Goal: Information Seeking & Learning: Check status

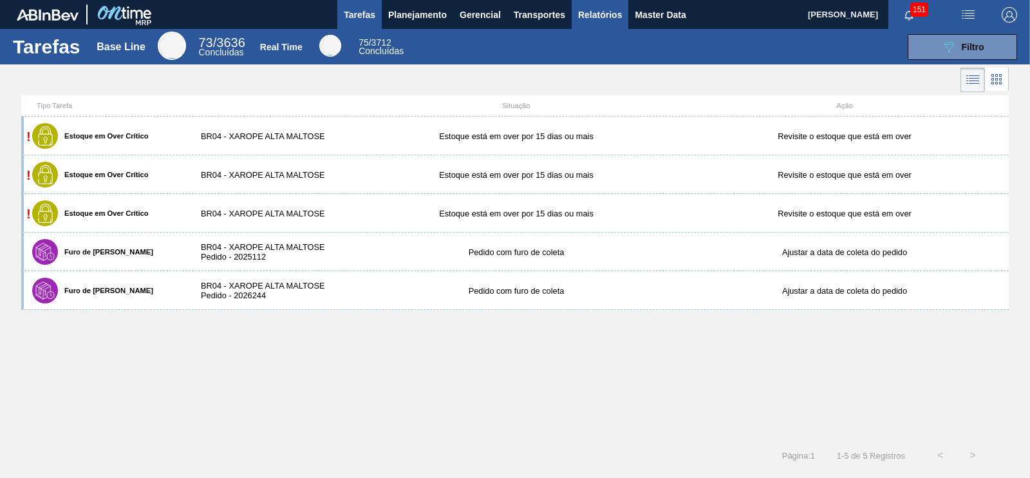
click at [597, 17] on span "Relatórios" at bounding box center [600, 14] width 44 height 15
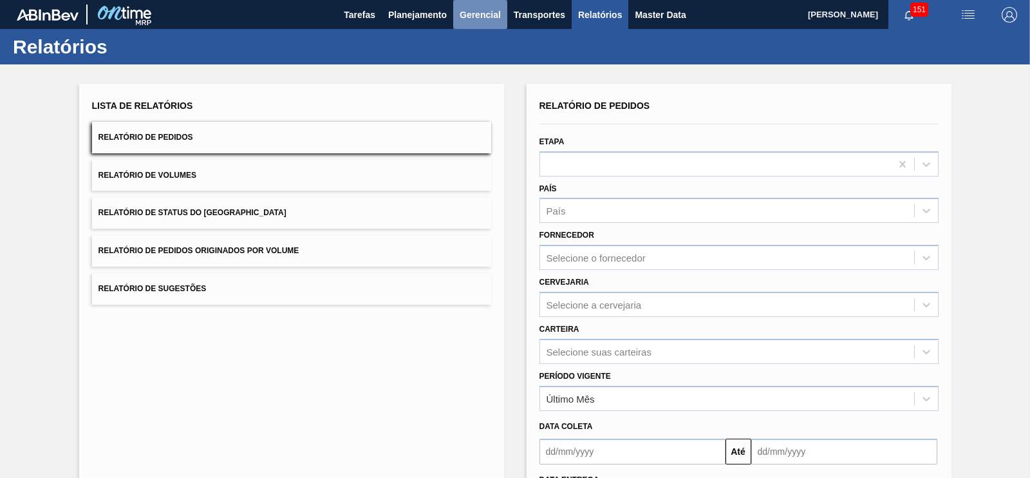
click at [479, 15] on span "Gerencial" at bounding box center [480, 14] width 41 height 15
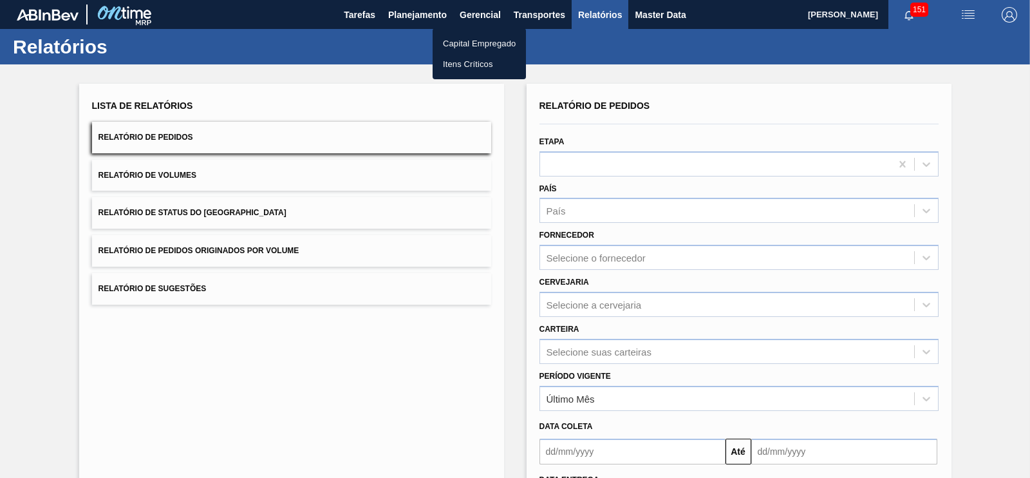
click at [405, 3] on div at bounding box center [515, 239] width 1030 height 478
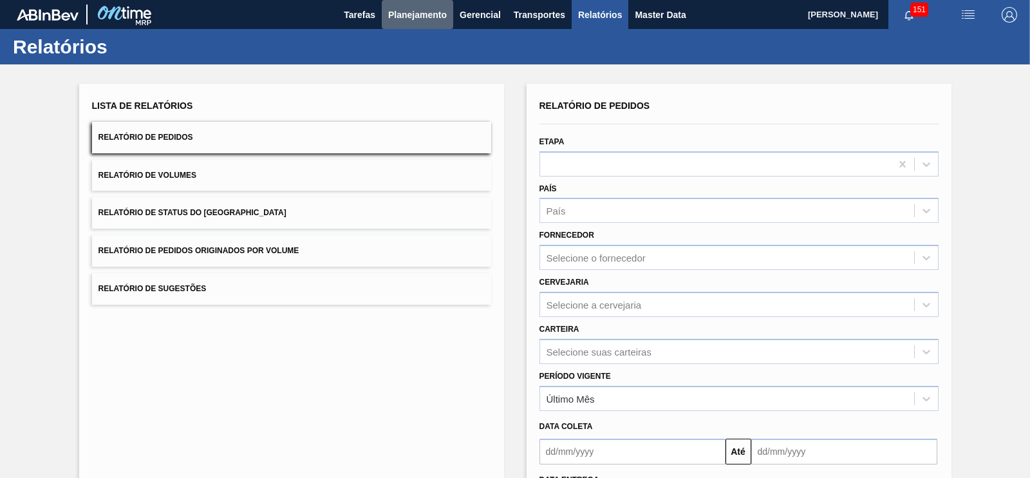
click at [414, 12] on span "Planejamento" at bounding box center [417, 14] width 59 height 15
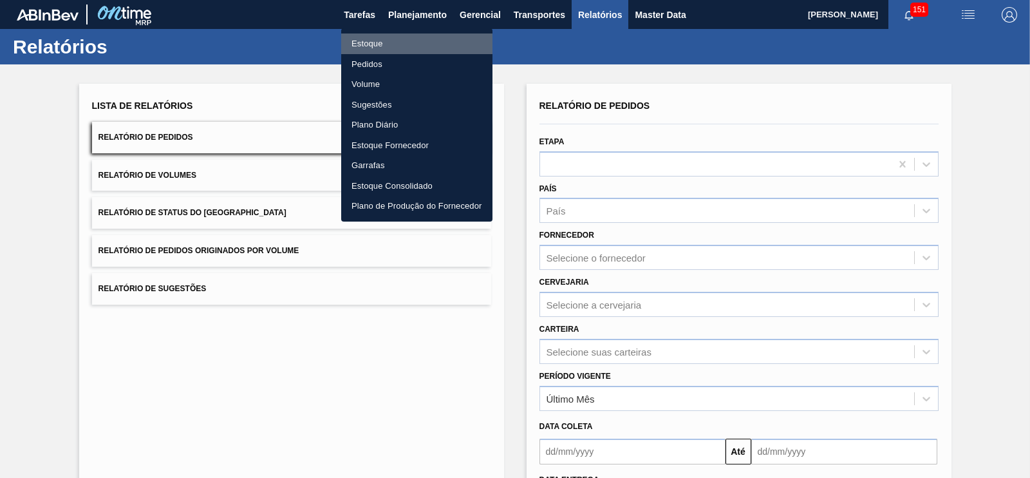
click at [383, 46] on li "Estoque" at bounding box center [416, 43] width 151 height 21
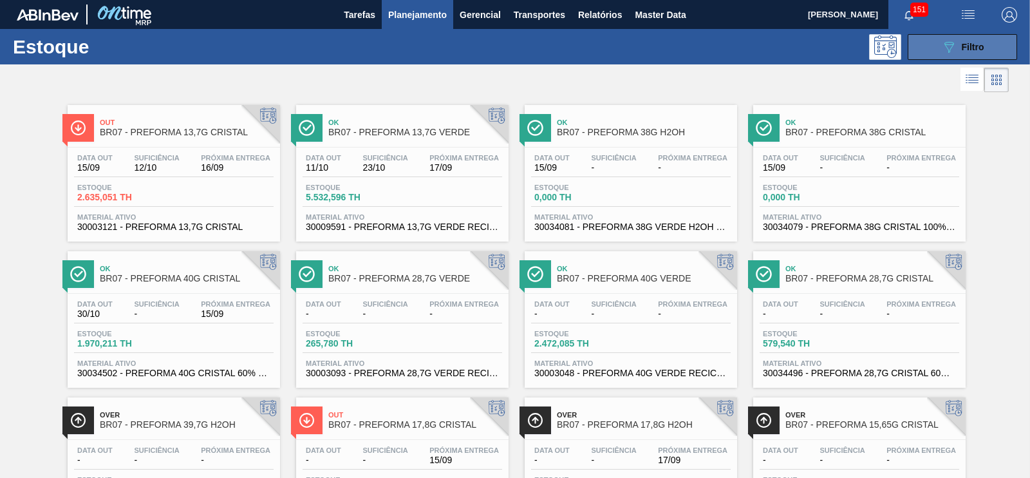
click at [953, 53] on icon "089F7B8B-B2A5-4AFE-B5C0-19BA573D28AC" at bounding box center [948, 46] width 15 height 15
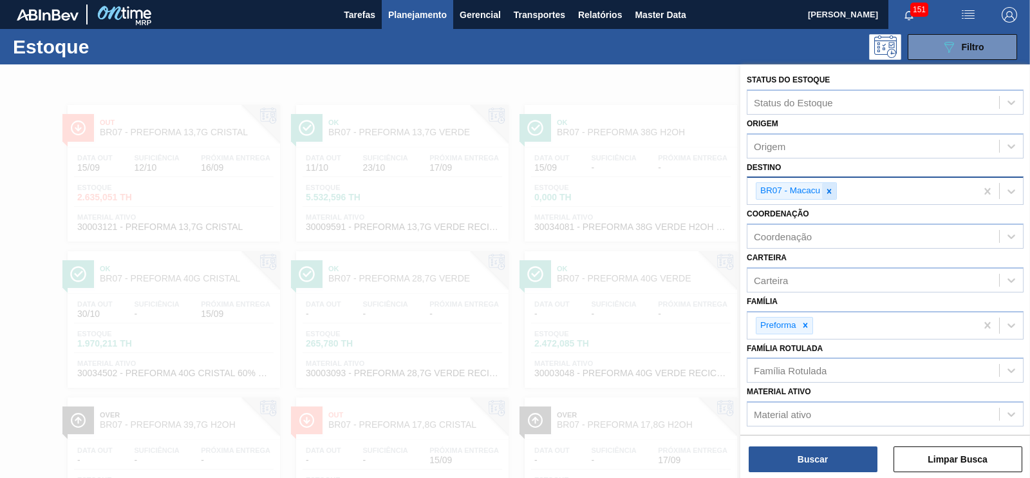
click at [828, 192] on icon at bounding box center [829, 191] width 9 height 9
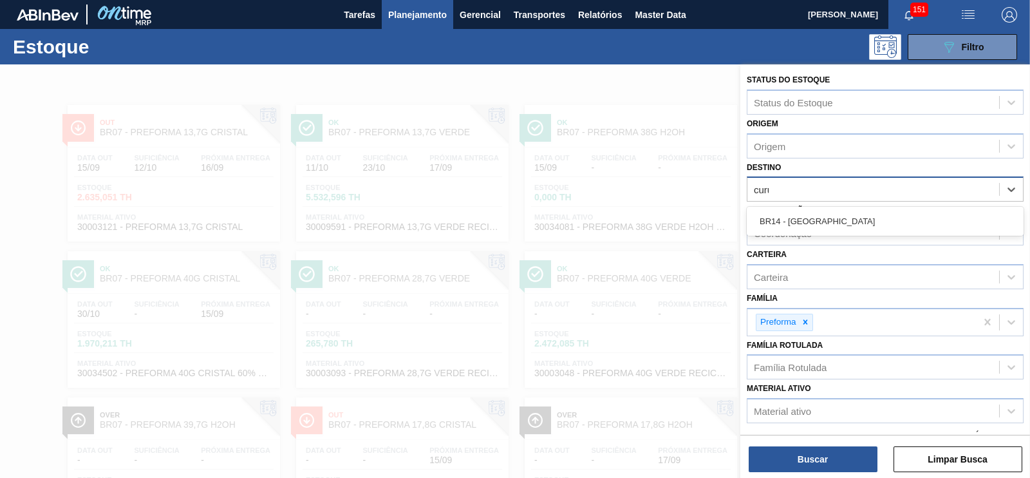
type input "cur"
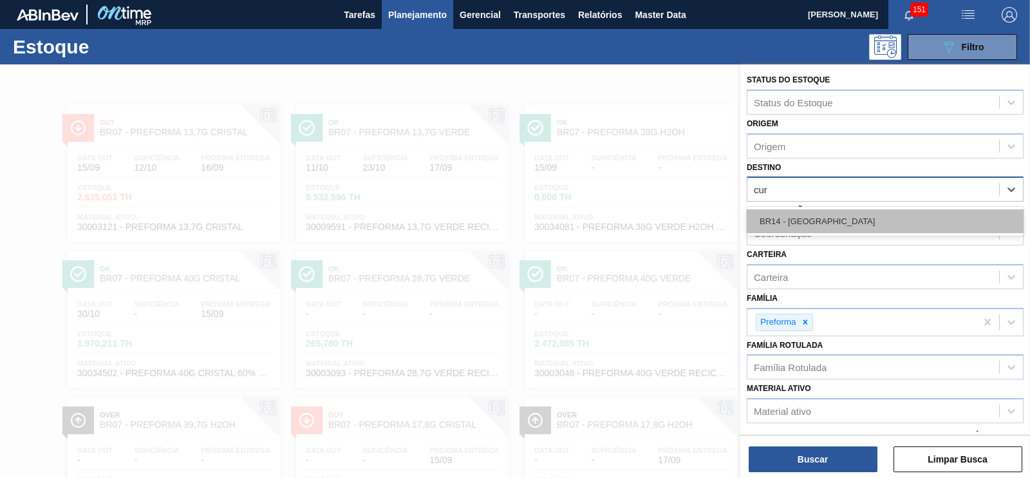
click at [812, 214] on div "BR14 - [GEOGRAPHIC_DATA]" at bounding box center [885, 221] width 277 height 24
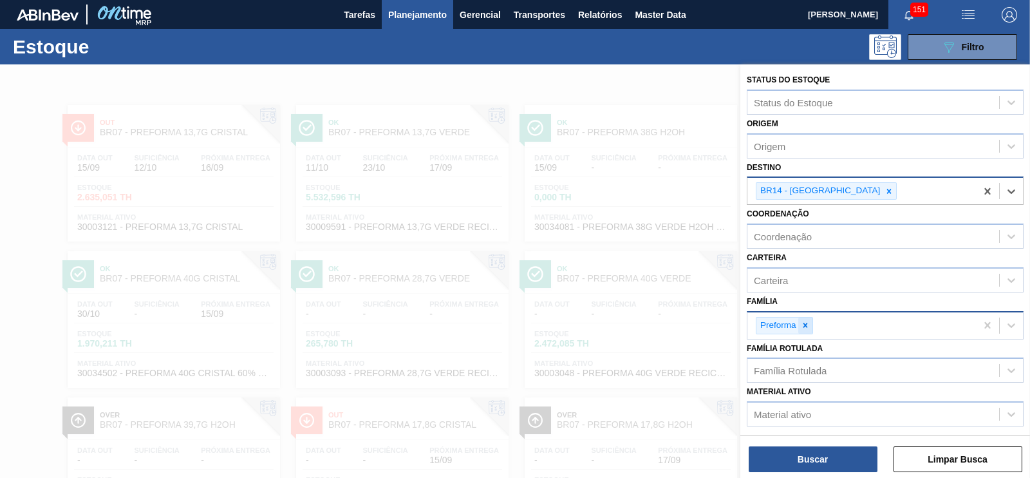
click at [811, 320] on div at bounding box center [805, 325] width 14 height 16
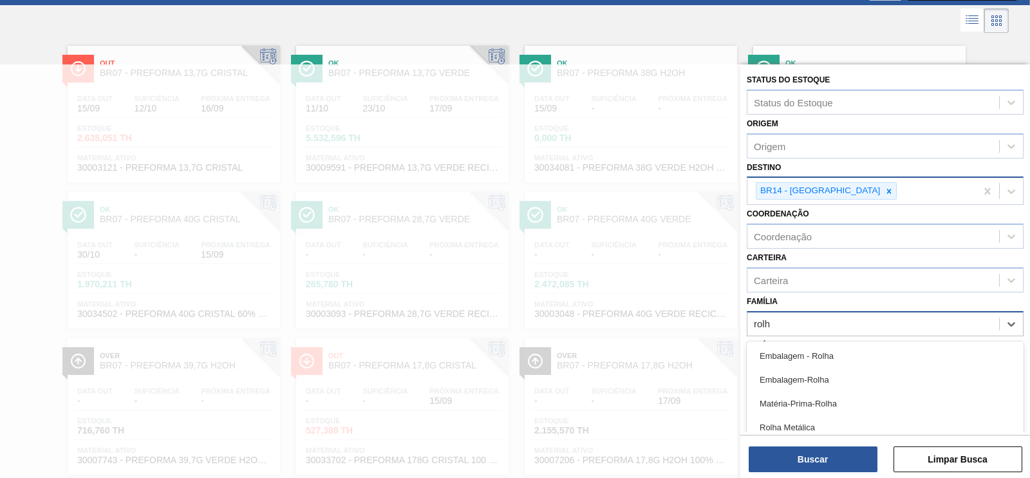
type input "rolha"
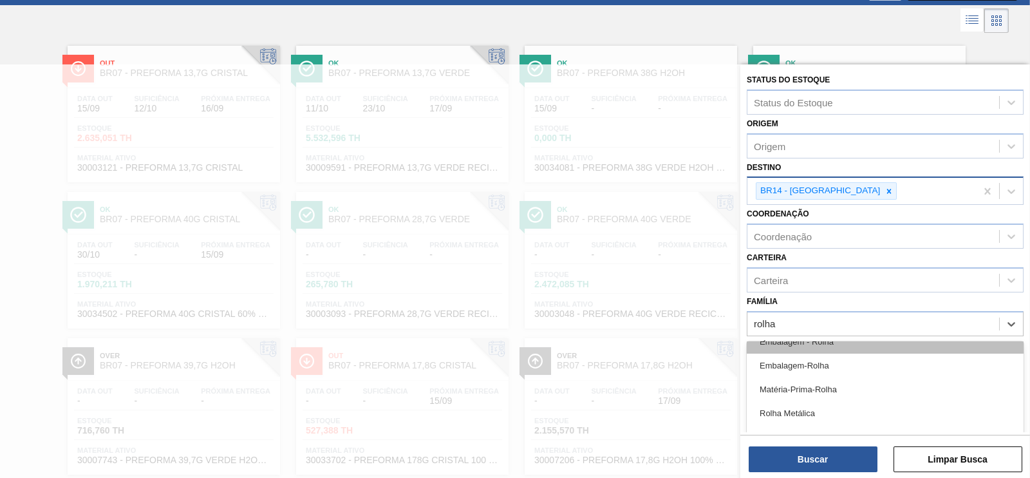
scroll to position [0, 0]
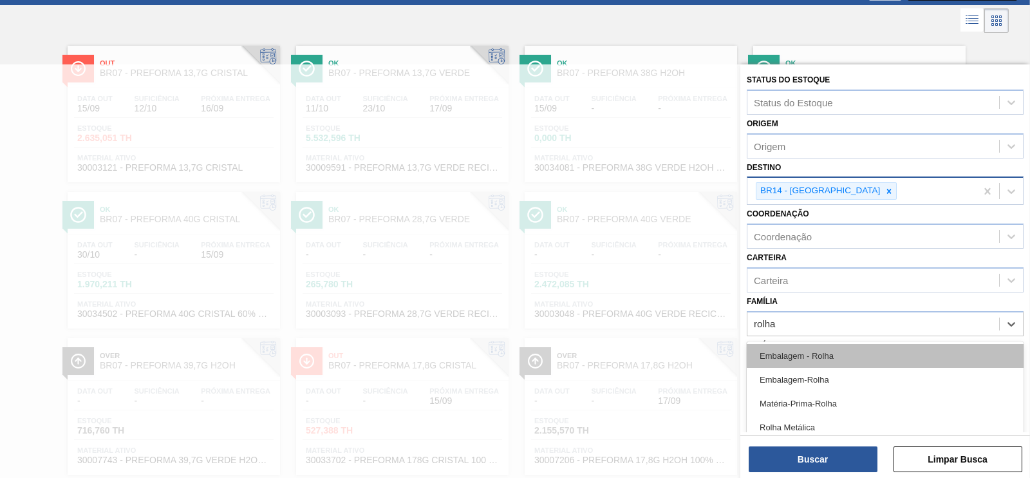
click at [814, 353] on div "Embalagem - Rolha" at bounding box center [885, 356] width 277 height 24
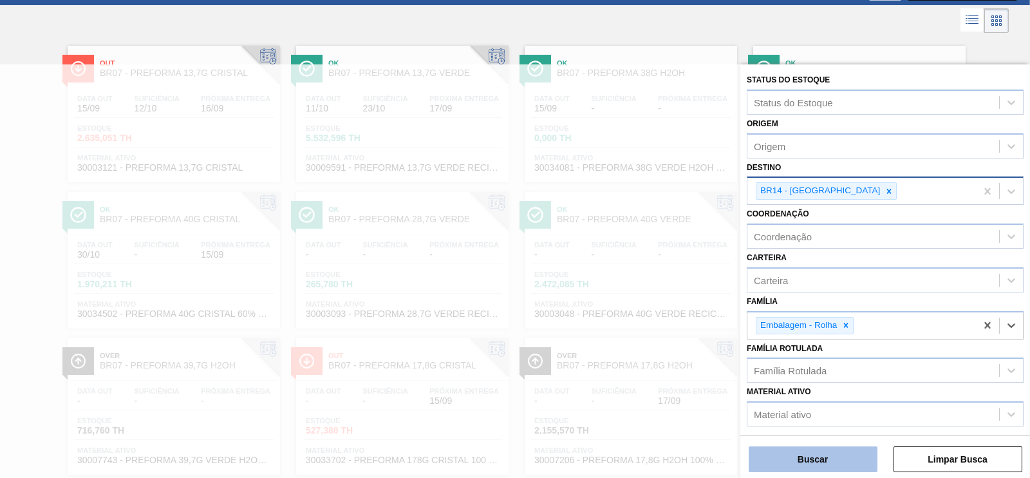
click at [804, 452] on button "Buscar" at bounding box center [813, 459] width 129 height 26
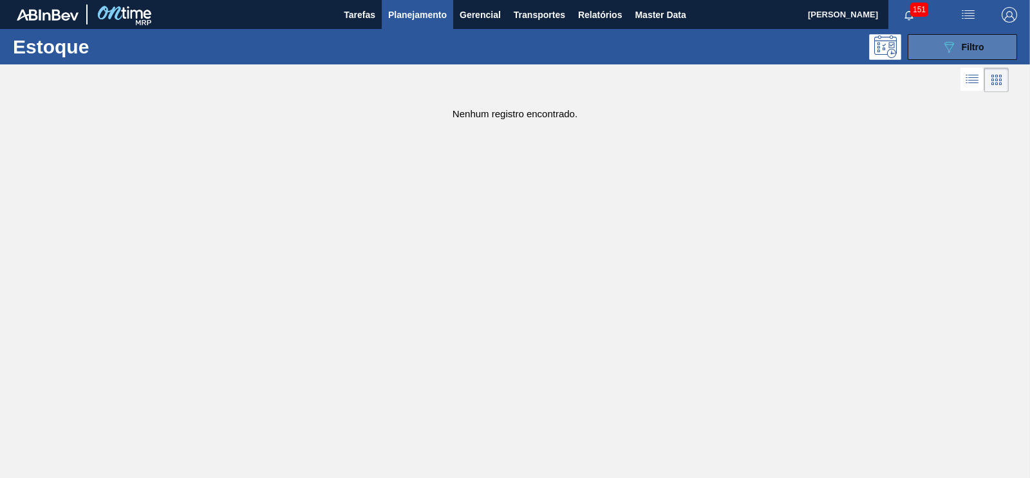
click at [954, 46] on icon "089F7B8B-B2A5-4AFE-B5C0-19BA573D28AC" at bounding box center [948, 46] width 15 height 15
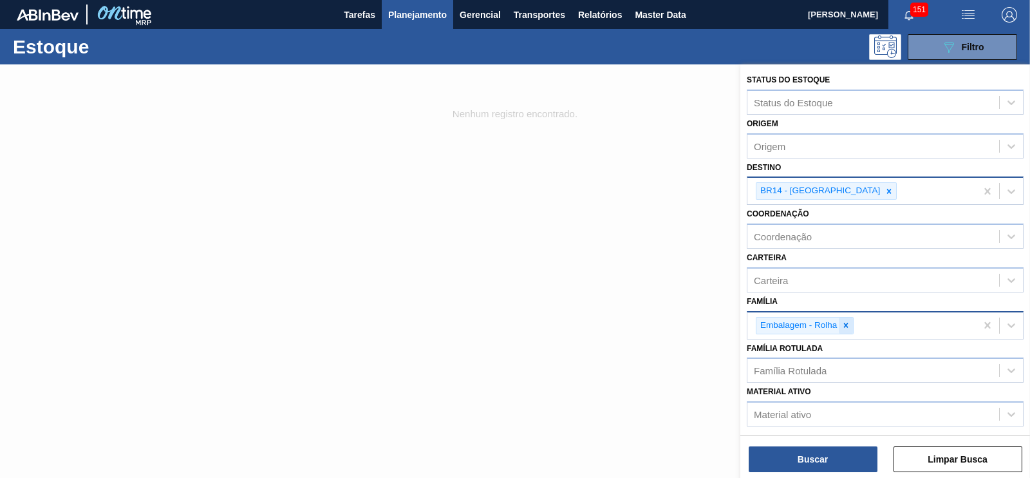
click at [844, 324] on icon at bounding box center [846, 324] width 5 height 5
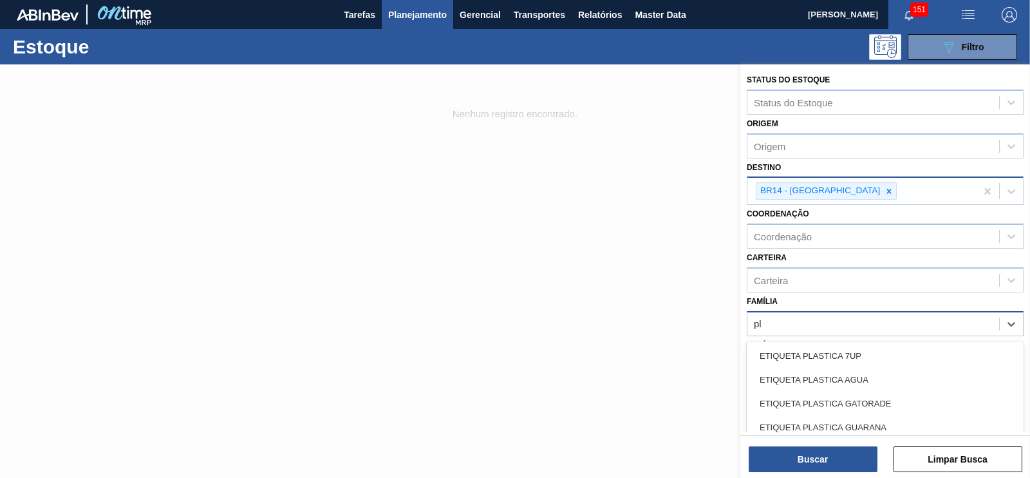
type input "p"
type input "rolha"
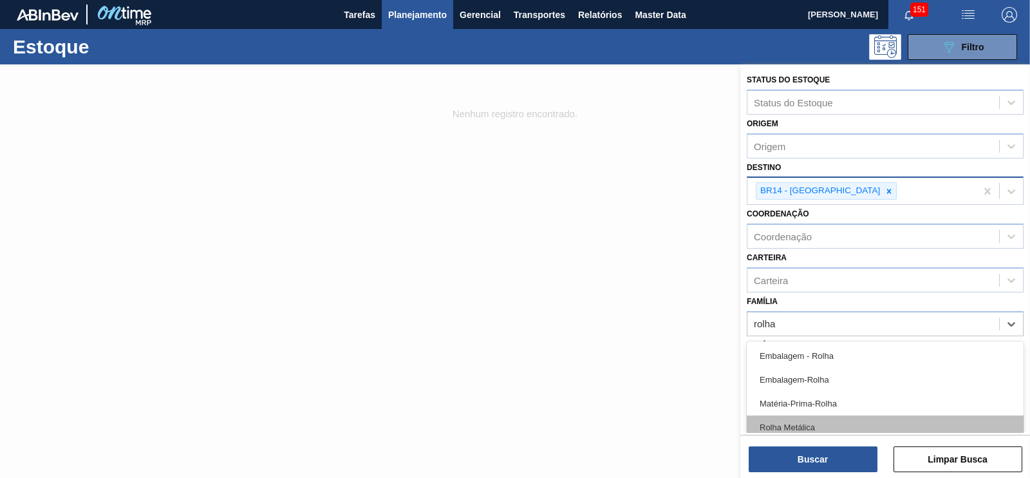
scroll to position [14, 0]
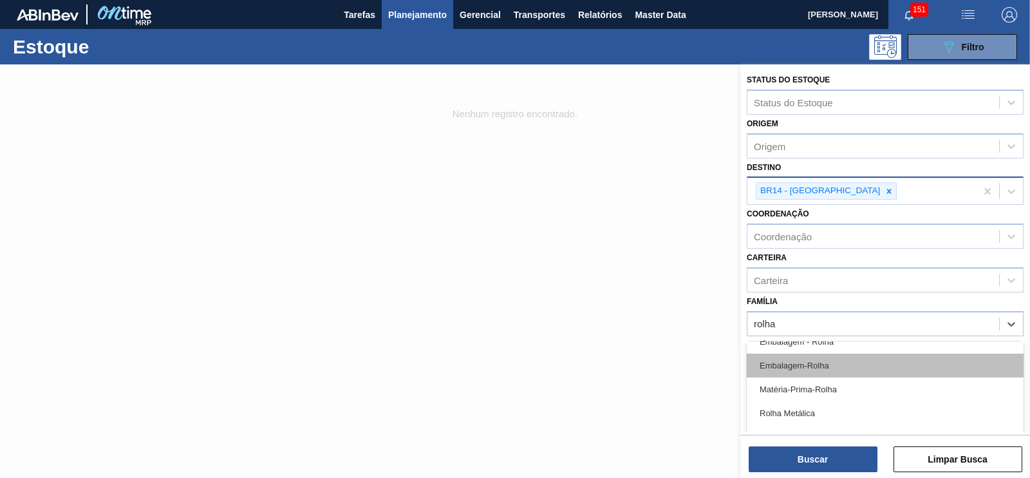
click at [805, 370] on div "Embalagem-Rolha" at bounding box center [885, 365] width 277 height 24
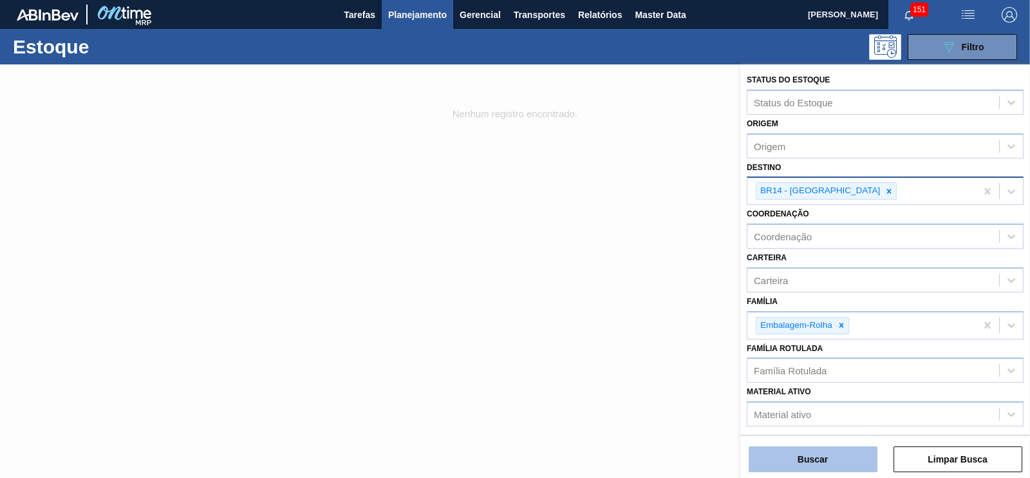
click at [834, 455] on button "Buscar" at bounding box center [813, 459] width 129 height 26
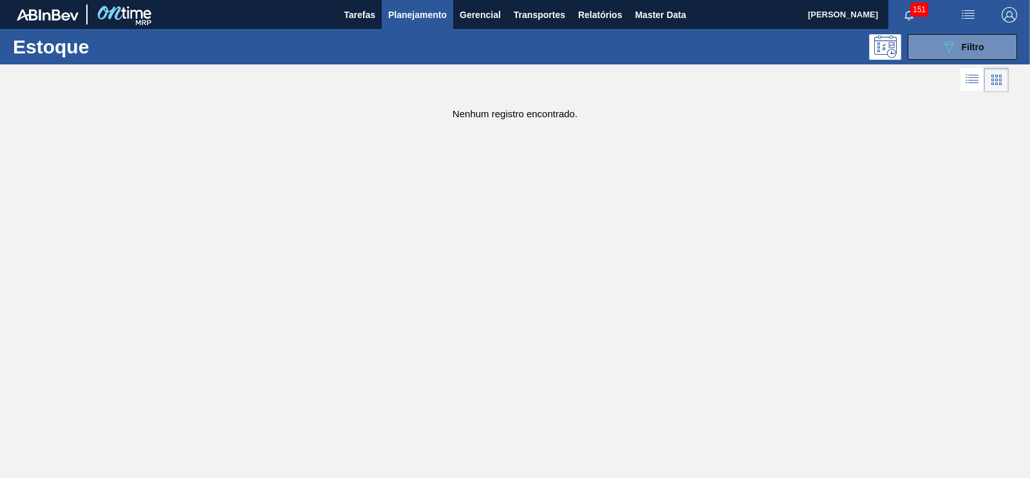
click at [960, 26] on button "button" at bounding box center [967, 14] width 41 height 29
click at [961, 43] on li "Upload de Volumes" at bounding box center [963, 45] width 111 height 23
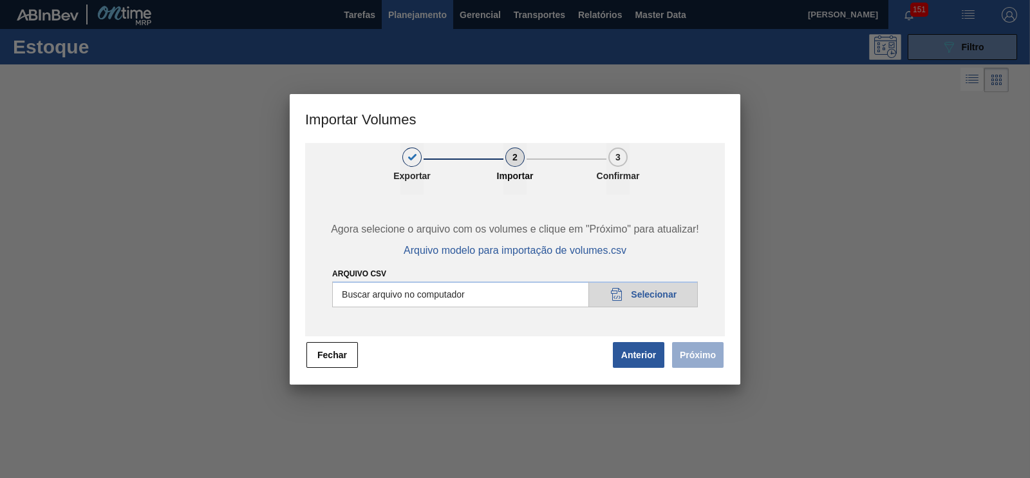
click at [898, 166] on div at bounding box center [515, 239] width 1030 height 478
click at [325, 355] on button "Fechar" at bounding box center [331, 355] width 51 height 26
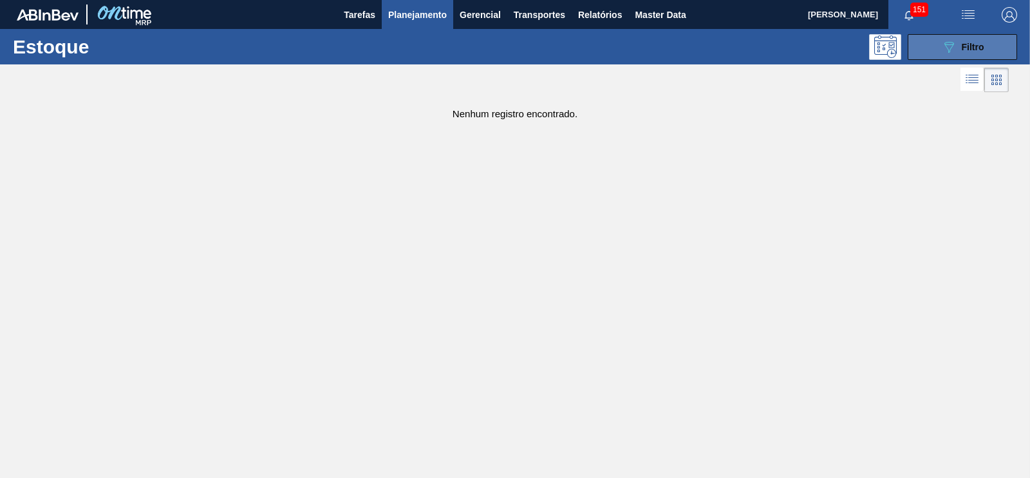
click at [951, 47] on icon at bounding box center [949, 47] width 10 height 11
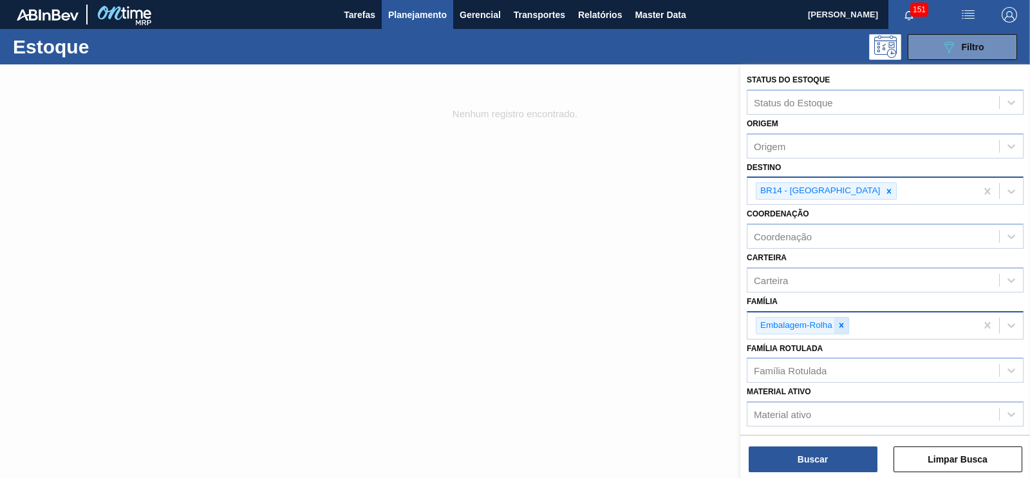
click at [841, 321] on icon at bounding box center [841, 325] width 9 height 9
click at [796, 272] on div "Carteira" at bounding box center [873, 279] width 252 height 19
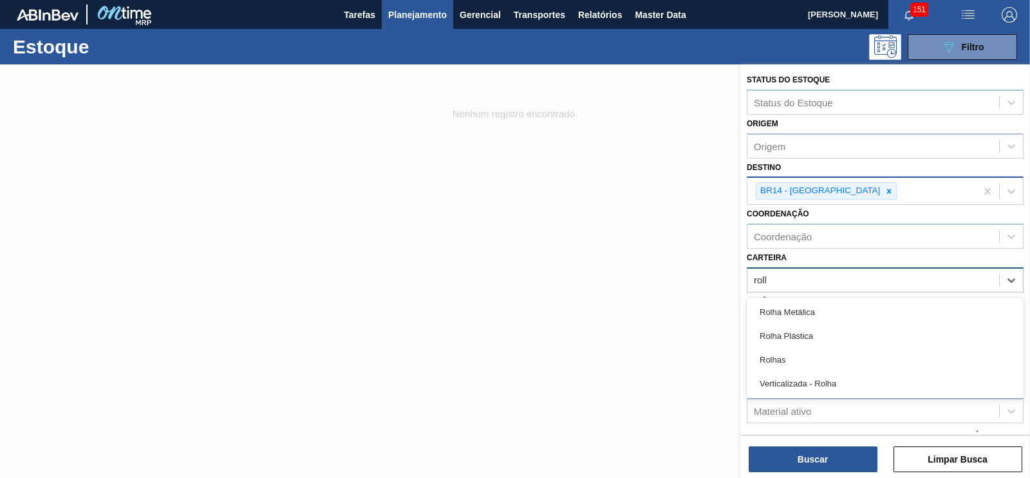
type input "rolha"
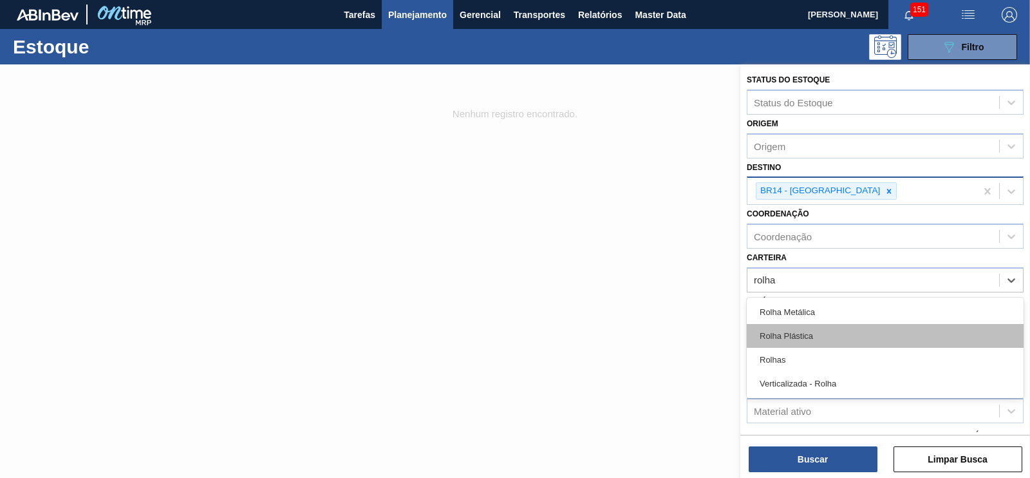
click at [796, 326] on div "Rolha Plástica" at bounding box center [885, 336] width 277 height 24
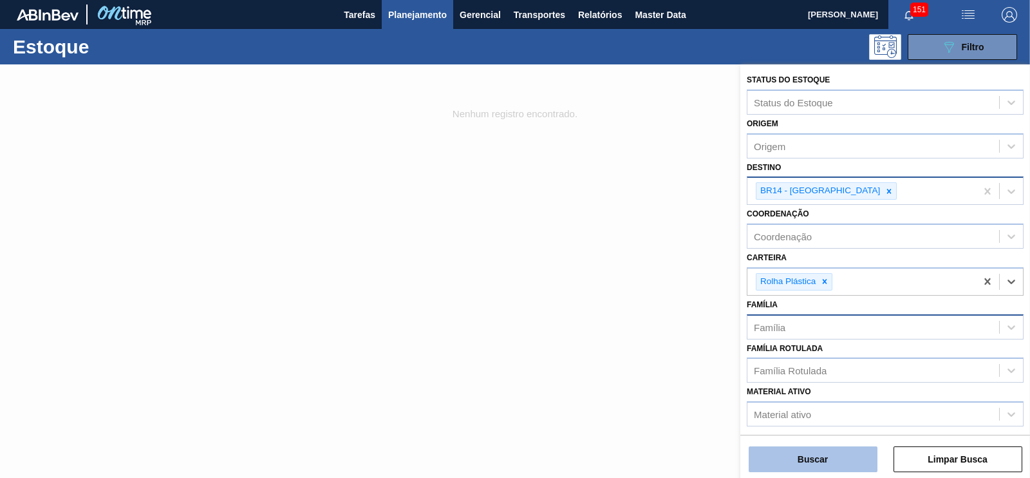
click at [845, 456] on button "Buscar" at bounding box center [813, 459] width 129 height 26
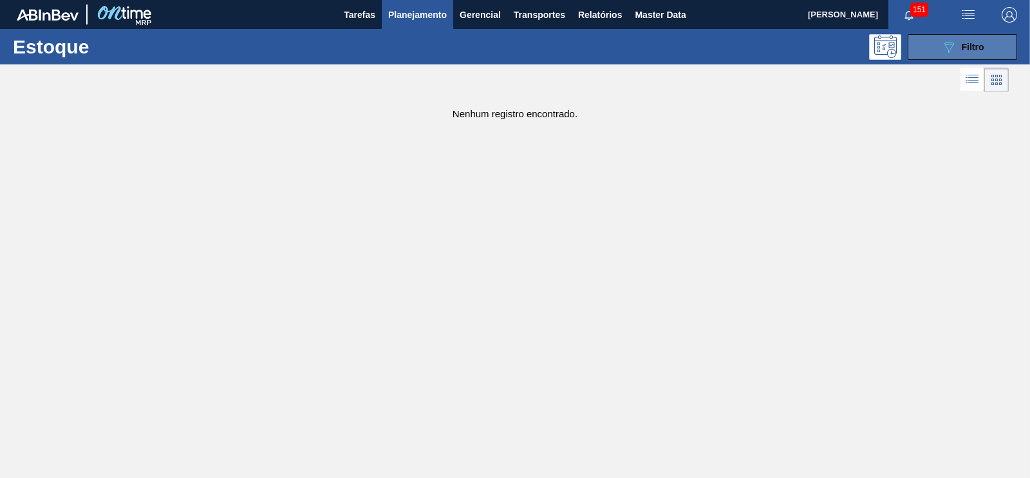
click at [982, 42] on span "Filtro" at bounding box center [973, 47] width 23 height 10
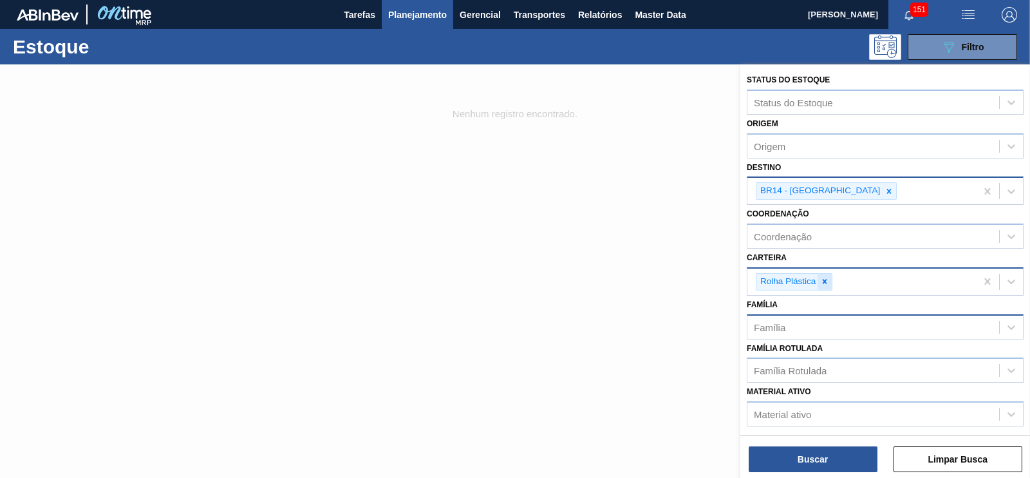
click at [826, 284] on icon at bounding box center [824, 281] width 9 height 9
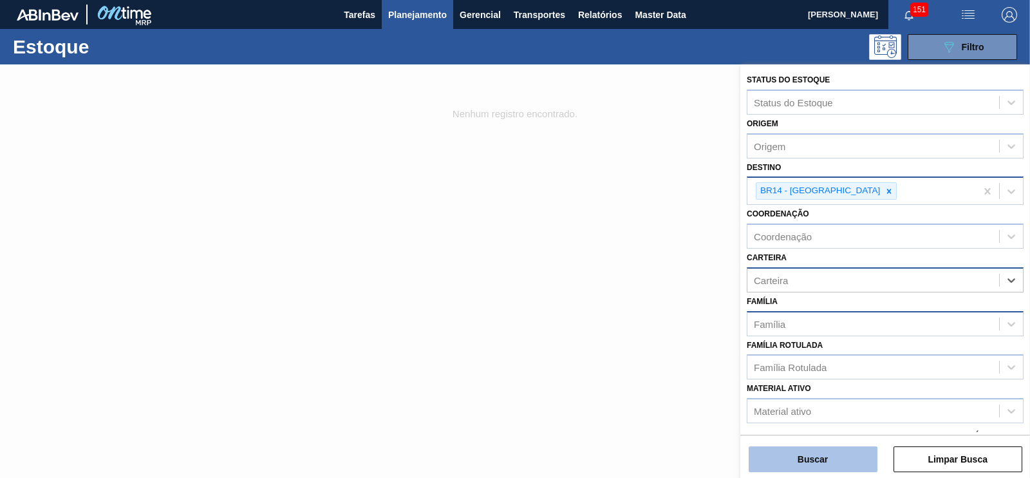
click at [826, 460] on button "Buscar" at bounding box center [813, 459] width 129 height 26
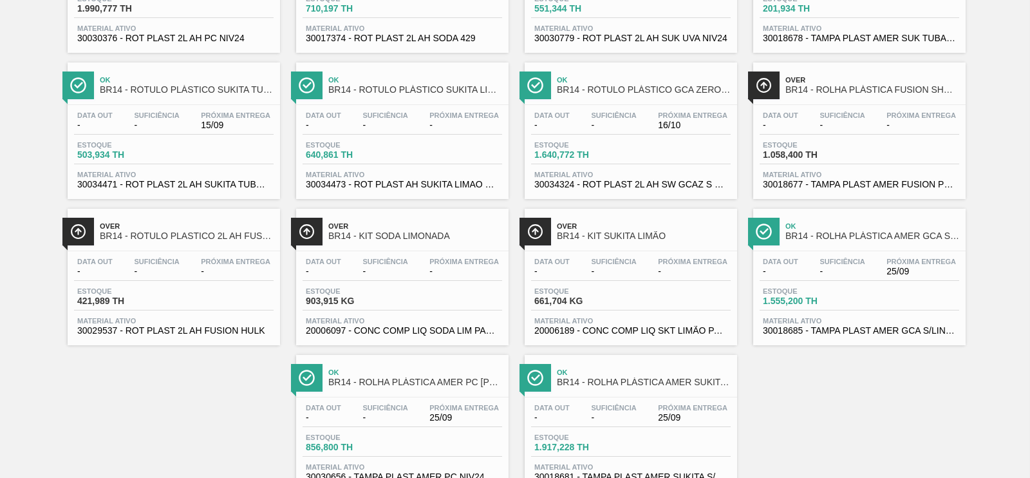
scroll to position [1477, 0]
